Goal: Check status: Check status

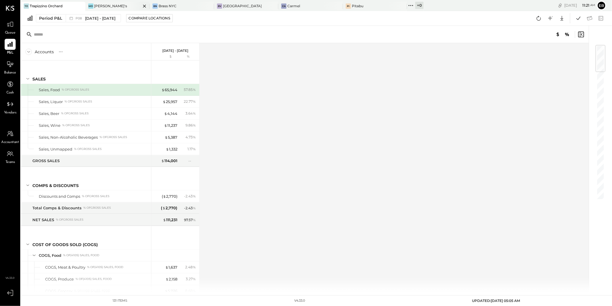
click at [100, 9] on div "[PERSON_NAME]'s" at bounding box center [117, 6] width 65 height 9
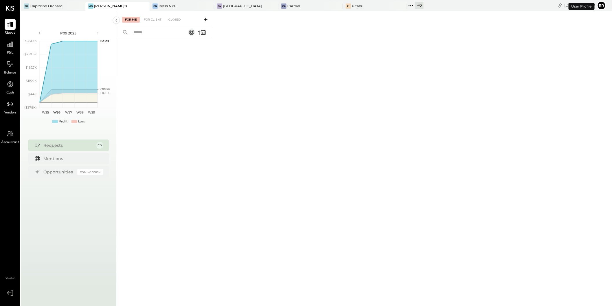
click at [8, 53] on span "P&L" at bounding box center [10, 52] width 7 height 5
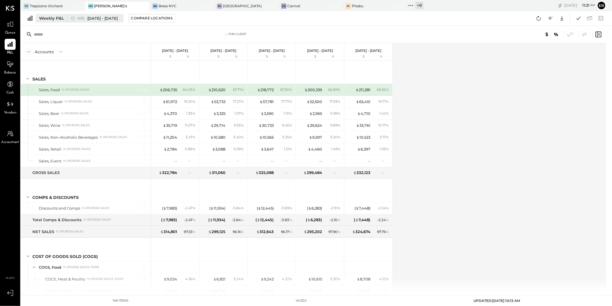
click at [85, 17] on span "W35" at bounding box center [81, 18] width 9 height 3
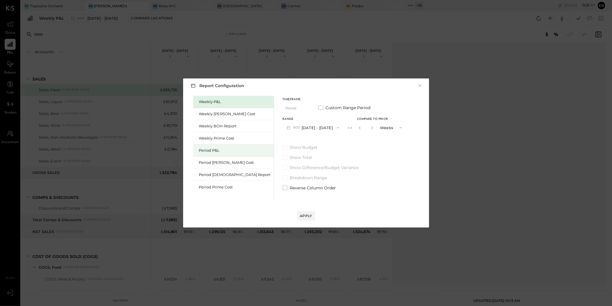
click at [206, 149] on div "Period P&L" at bounding box center [235, 150] width 72 height 5
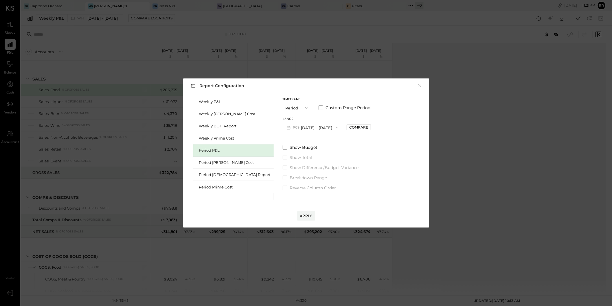
click at [306, 127] on button "P09 [DATE] - [DATE]" at bounding box center [313, 127] width 60 height 11
click at [296, 140] on span "[DATE] - [DATE]" at bounding box center [309, 140] width 27 height 5
click at [319, 107] on span at bounding box center [321, 107] width 5 height 5
click at [310, 127] on icon "button" at bounding box center [312, 127] width 5 height 5
click at [291, 127] on div "[DATE]" at bounding box center [307, 128] width 49 height 12
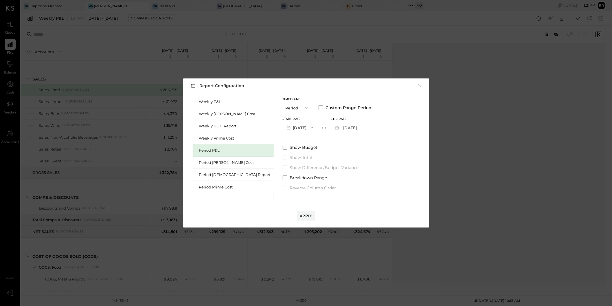
click at [310, 127] on icon "button" at bounding box center [312, 127] width 5 height 5
click at [285, 140] on div "[DATE]" at bounding box center [307, 141] width 49 height 12
click at [306, 216] on div "Apply" at bounding box center [306, 215] width 12 height 5
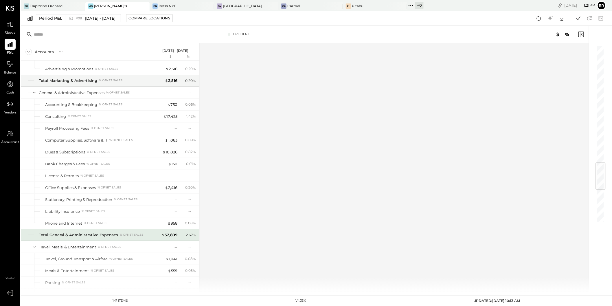
scroll to position [1268, 0]
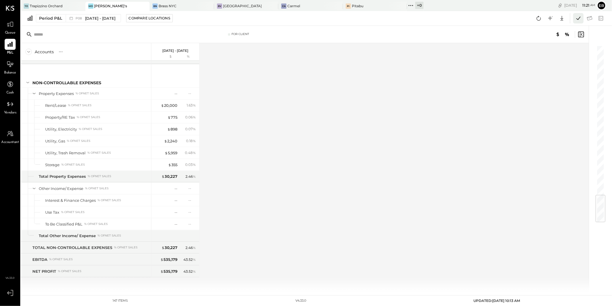
click at [578, 18] on icon at bounding box center [579, 18] width 8 height 8
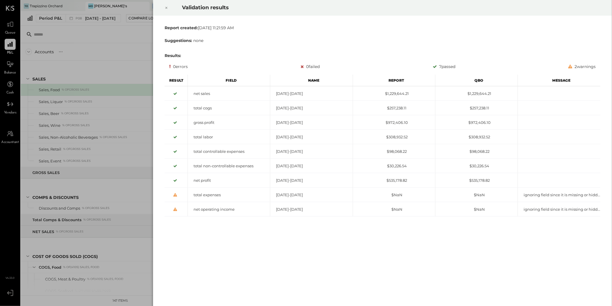
click at [103, 57] on div "Validation results Report created: [DATE] 11:21:59 AM Suggestions: none Results…" at bounding box center [306, 153] width 612 height 306
